Goal: Check status: Check status

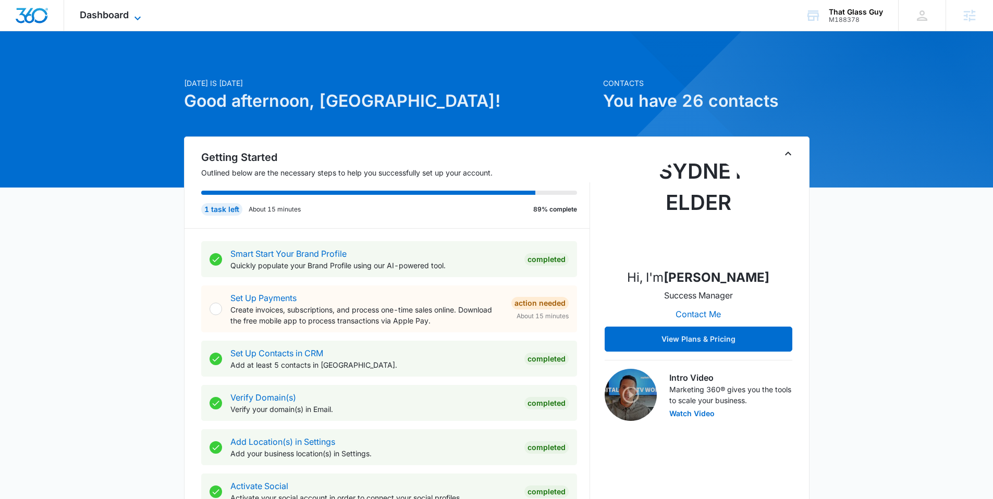
click at [120, 15] on span "Dashboard" at bounding box center [104, 14] width 49 height 11
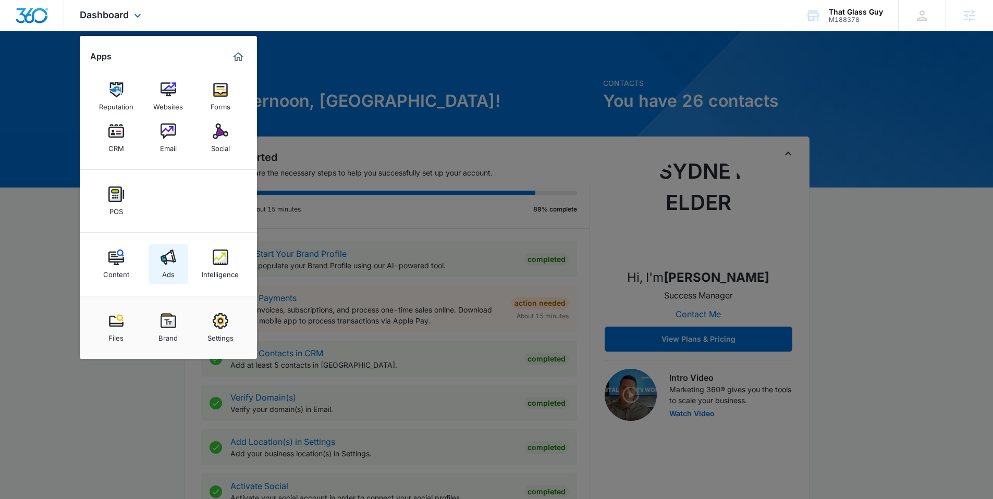
click at [170, 256] on img at bounding box center [169, 258] width 16 height 16
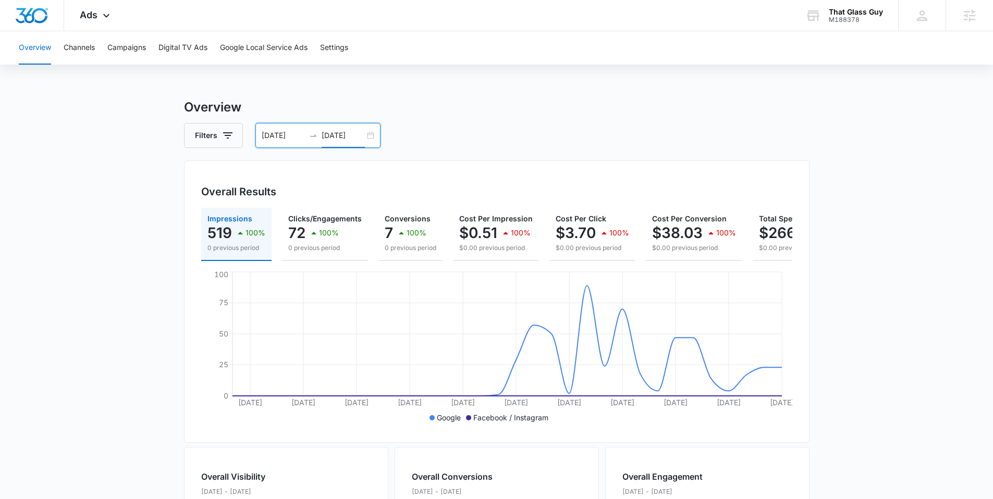
click at [362, 134] on input "08/08/2025" at bounding box center [343, 135] width 43 height 11
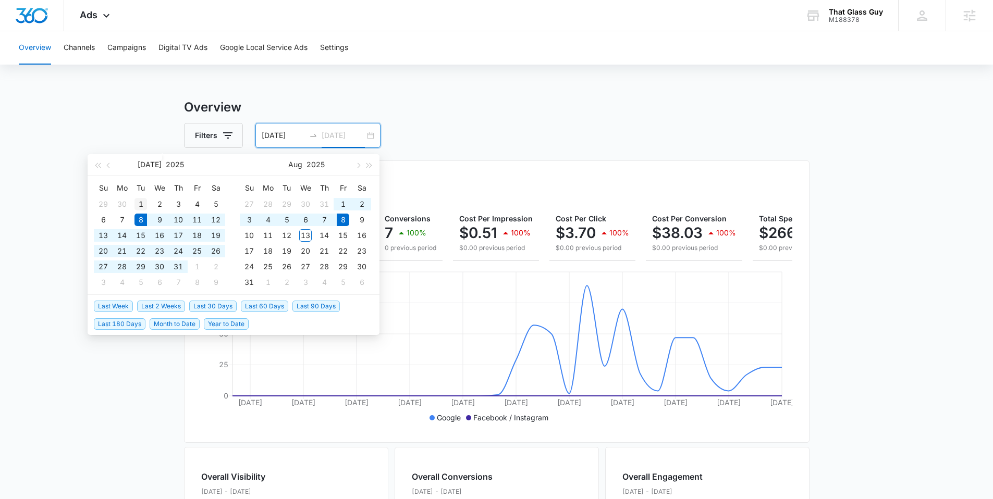
type input "07/01/2025"
click at [141, 202] on div "1" at bounding box center [140, 204] width 13 height 13
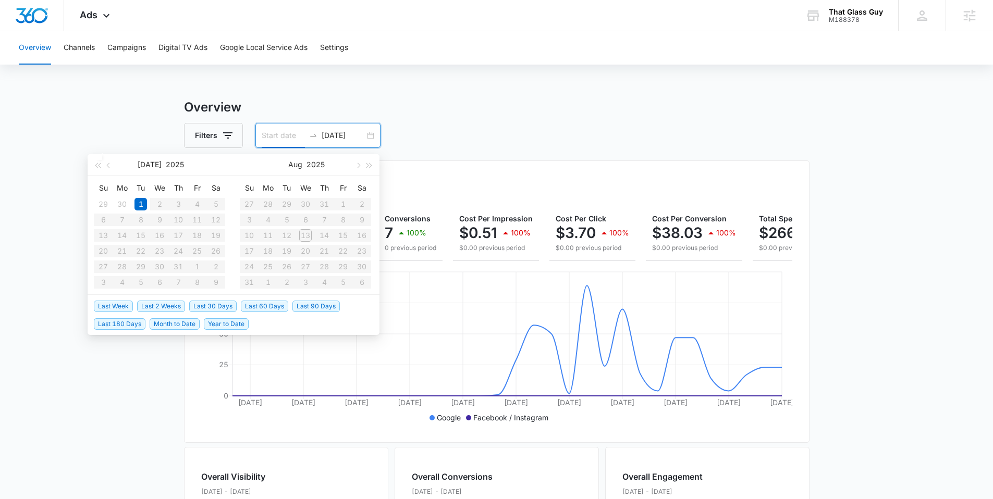
type input "07/01/2025"
click at [159, 202] on table "Su Mo Tu We Th Fr Sa 29 30 1 2 3 4 5 6 7 8 9 10 11 12 13 14 15 16 17 18 19 20 2…" at bounding box center [159, 235] width 131 height 110
click at [301, 233] on table "Su Mo Tu We Th Fr Sa 27 28 29 30 31 1 2 3 4 5 6 7 8 9 10 11 12 13 14 15 16 17 1…" at bounding box center [305, 235] width 131 height 110
click at [284, 137] on input at bounding box center [283, 135] width 43 height 11
click at [329, 134] on input "07/01/2025" at bounding box center [343, 135] width 43 height 11
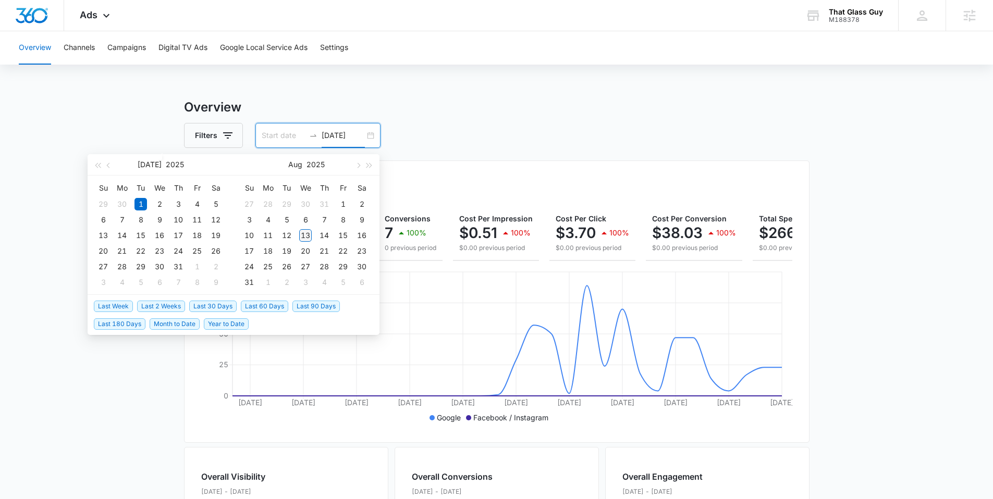
type input "08/13/2025"
click at [307, 241] on div "13" at bounding box center [305, 235] width 13 height 13
type input "07/30/2025"
click at [162, 202] on div "2" at bounding box center [159, 204] width 13 height 13
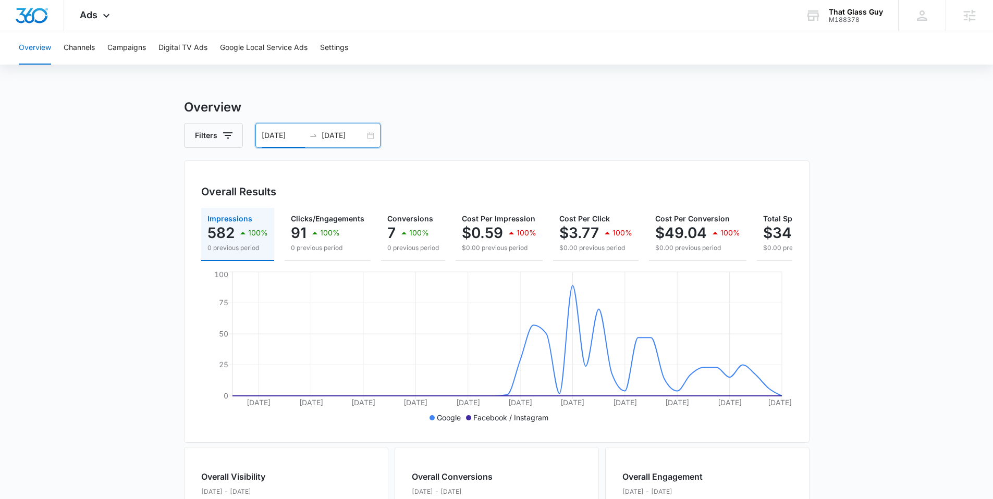
click at [370, 139] on div "07/02/2025 08/13/2025" at bounding box center [317, 135] width 125 height 25
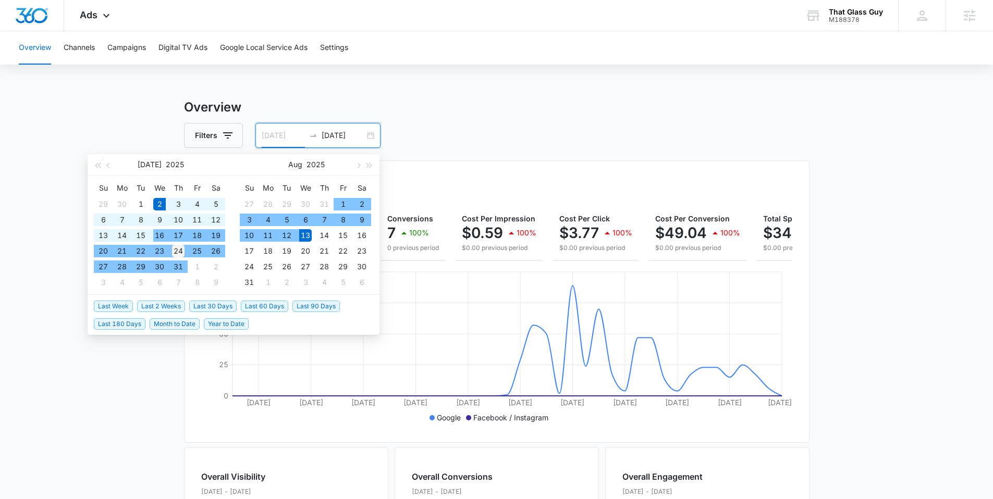
type input "07/24/2025"
click at [179, 249] on div "24" at bounding box center [178, 251] width 13 height 13
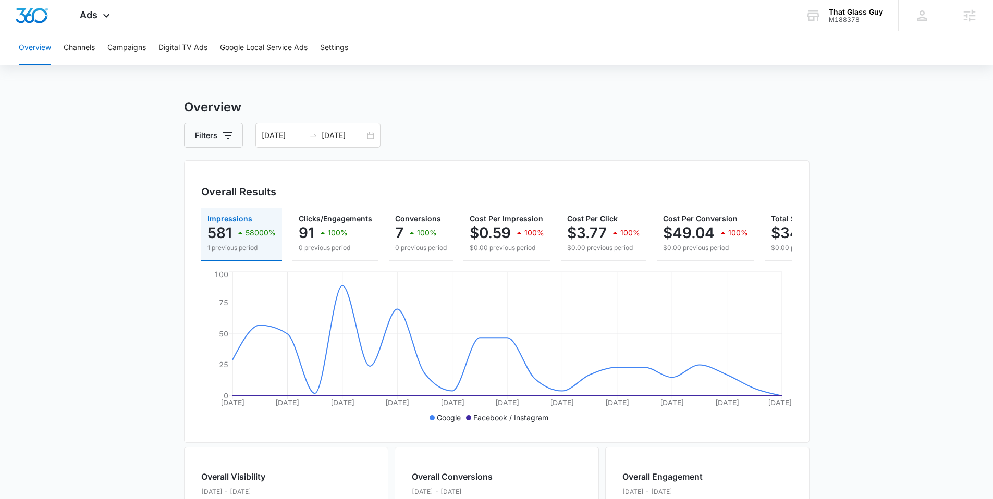
click at [478, 100] on h3 "Overview" at bounding box center [496, 107] width 625 height 19
